Goal: Task Accomplishment & Management: Complete application form

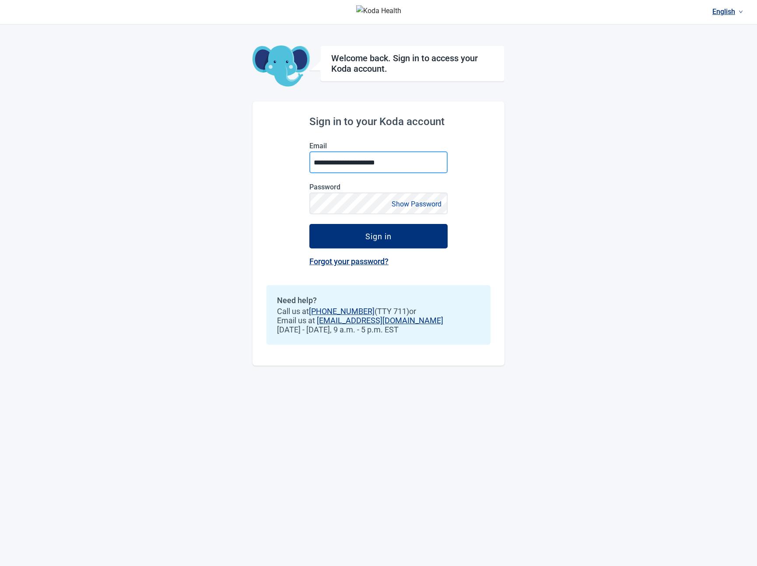
click at [379, 168] on input "**********" at bounding box center [378, 162] width 138 height 22
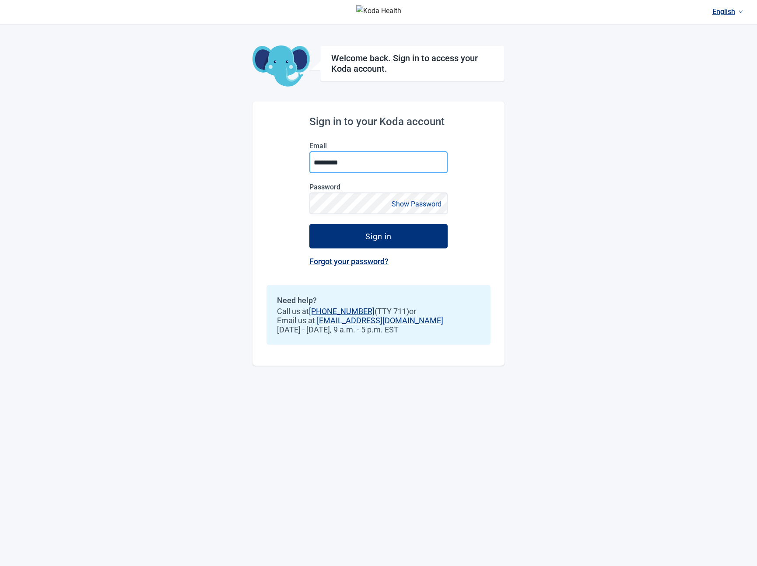
type input "**********"
click at [309, 224] on button "Sign in" at bounding box center [378, 236] width 138 height 25
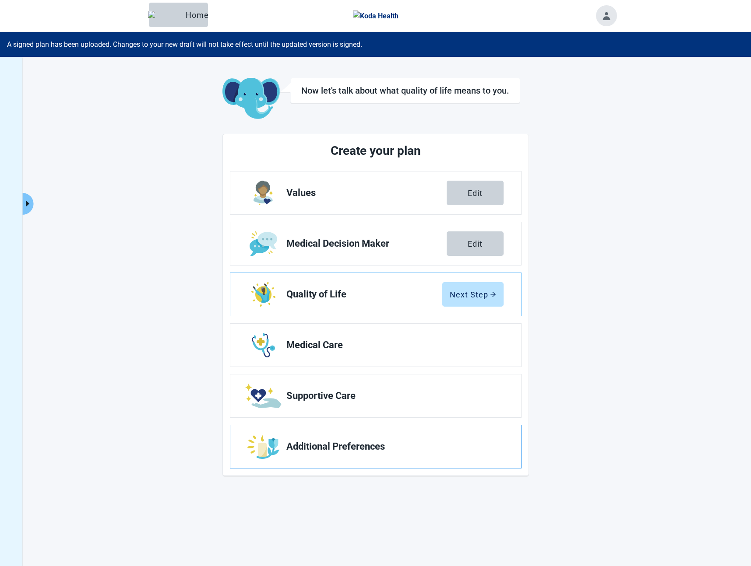
click at [321, 450] on span "Additional Preferences" at bounding box center [391, 447] width 210 height 11
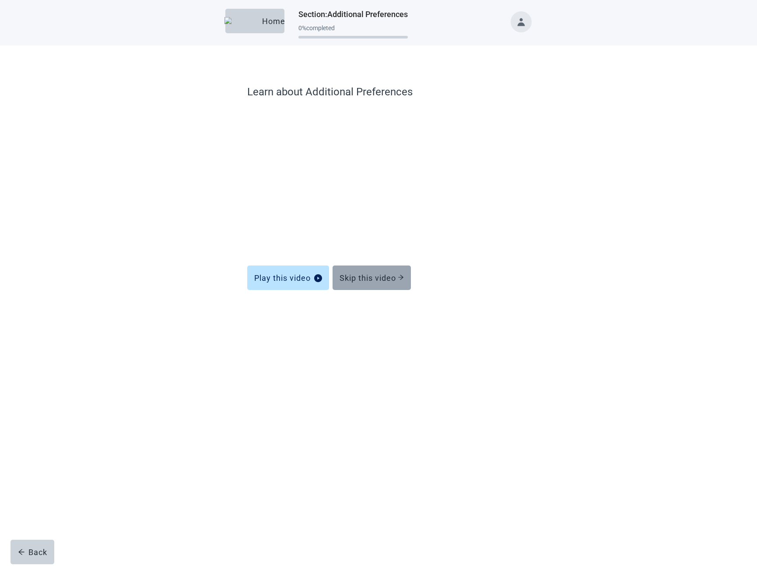
click at [372, 274] on div "Skip this video" at bounding box center [372, 278] width 64 height 9
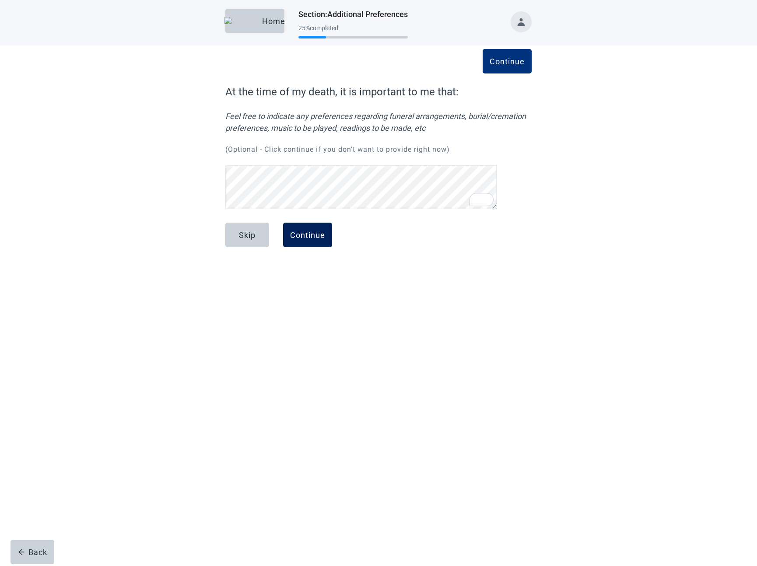
click at [318, 234] on div "Continue" at bounding box center [307, 235] width 35 height 9
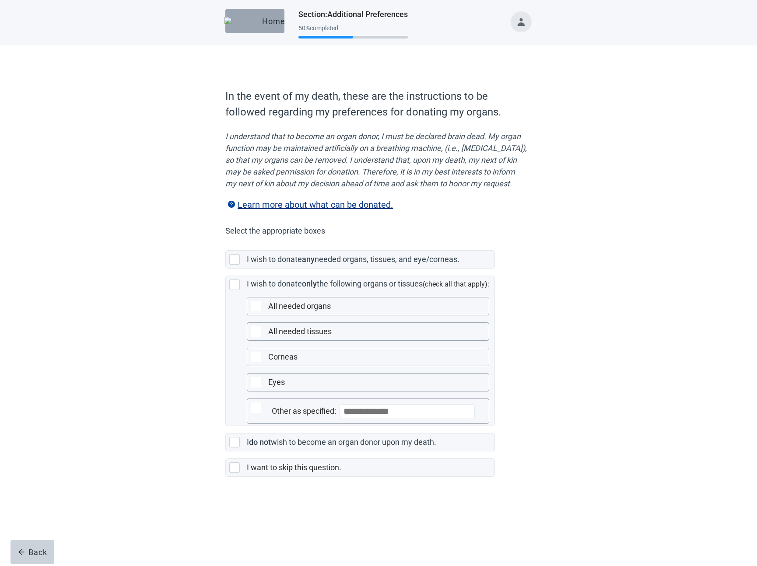
click at [274, 25] on button "Home" at bounding box center [254, 21] width 59 height 25
click at [265, 21] on div "Home" at bounding box center [254, 21] width 45 height 9
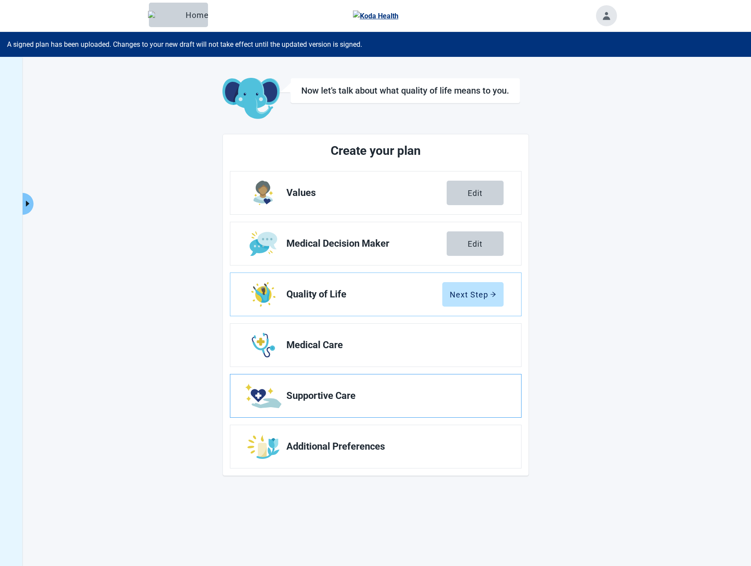
click at [348, 412] on link "Supportive Care" at bounding box center [375, 396] width 291 height 43
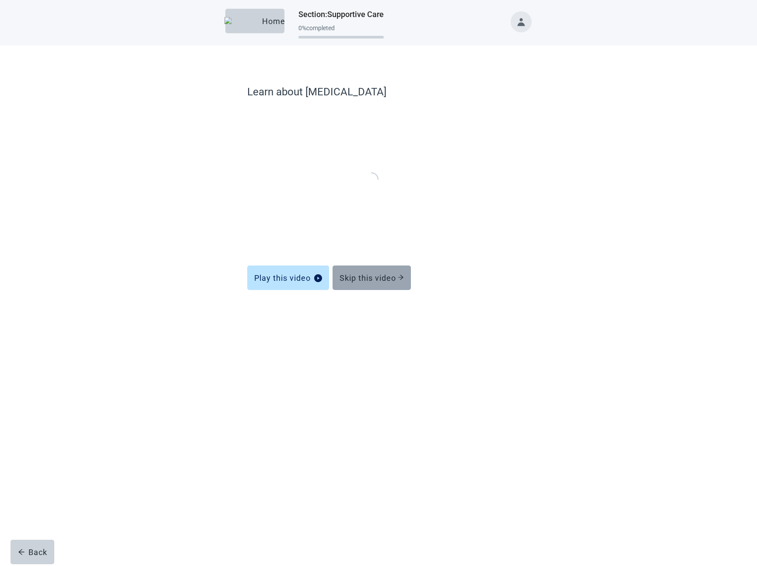
click at [378, 281] on div "Skip this video" at bounding box center [372, 278] width 64 height 9
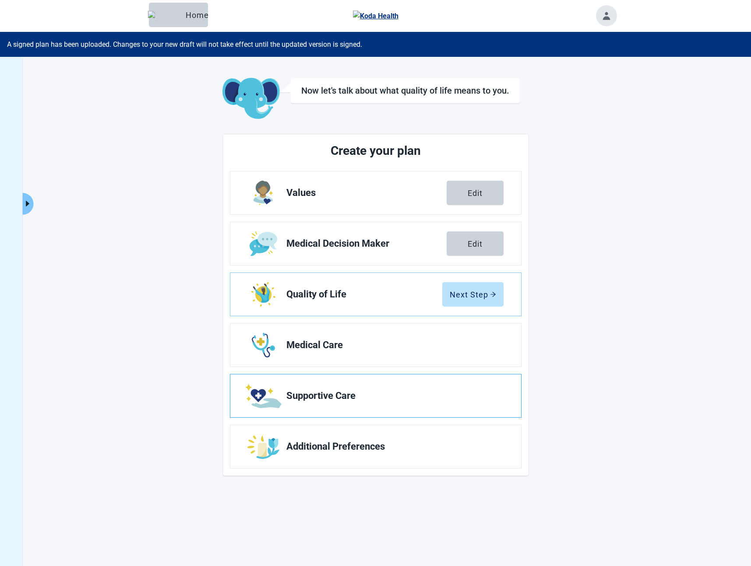
click at [330, 404] on link "Supportive Care" at bounding box center [375, 396] width 291 height 43
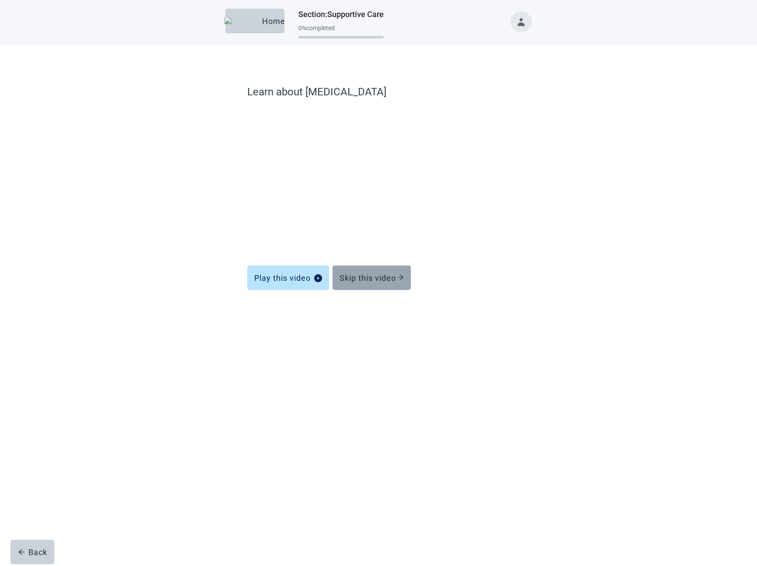
click at [371, 282] on div "Skip this video" at bounding box center [372, 278] width 64 height 9
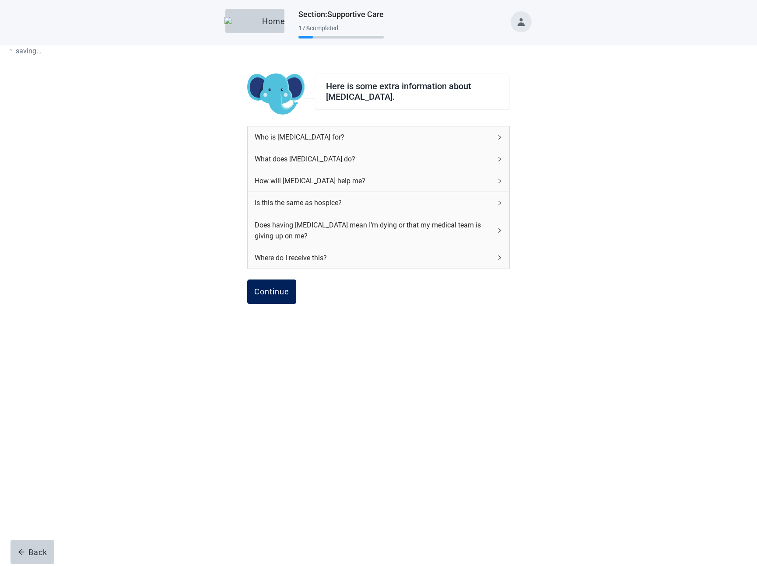
click at [283, 293] on div "Continue" at bounding box center [271, 292] width 35 height 9
